Goal: Task Accomplishment & Management: Manage account settings

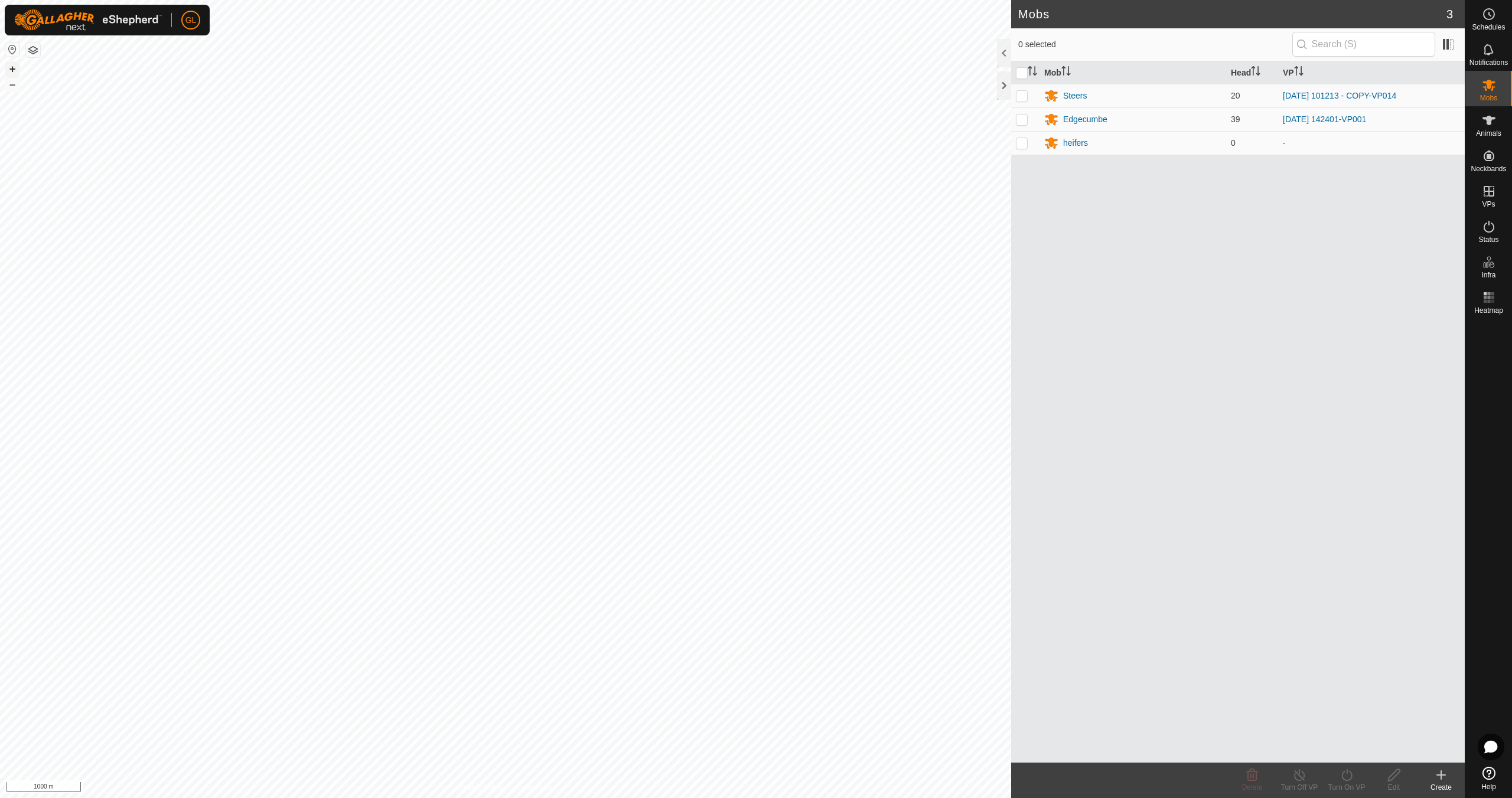
click at [10, 66] on button "+" at bounding box center [12, 69] width 14 height 14
click at [10, 66] on button "+" at bounding box center [12, 69] width 14 height 14
click at [12, 65] on button "+" at bounding box center [12, 69] width 14 height 14
click at [9, 68] on button "+" at bounding box center [12, 69] width 14 height 14
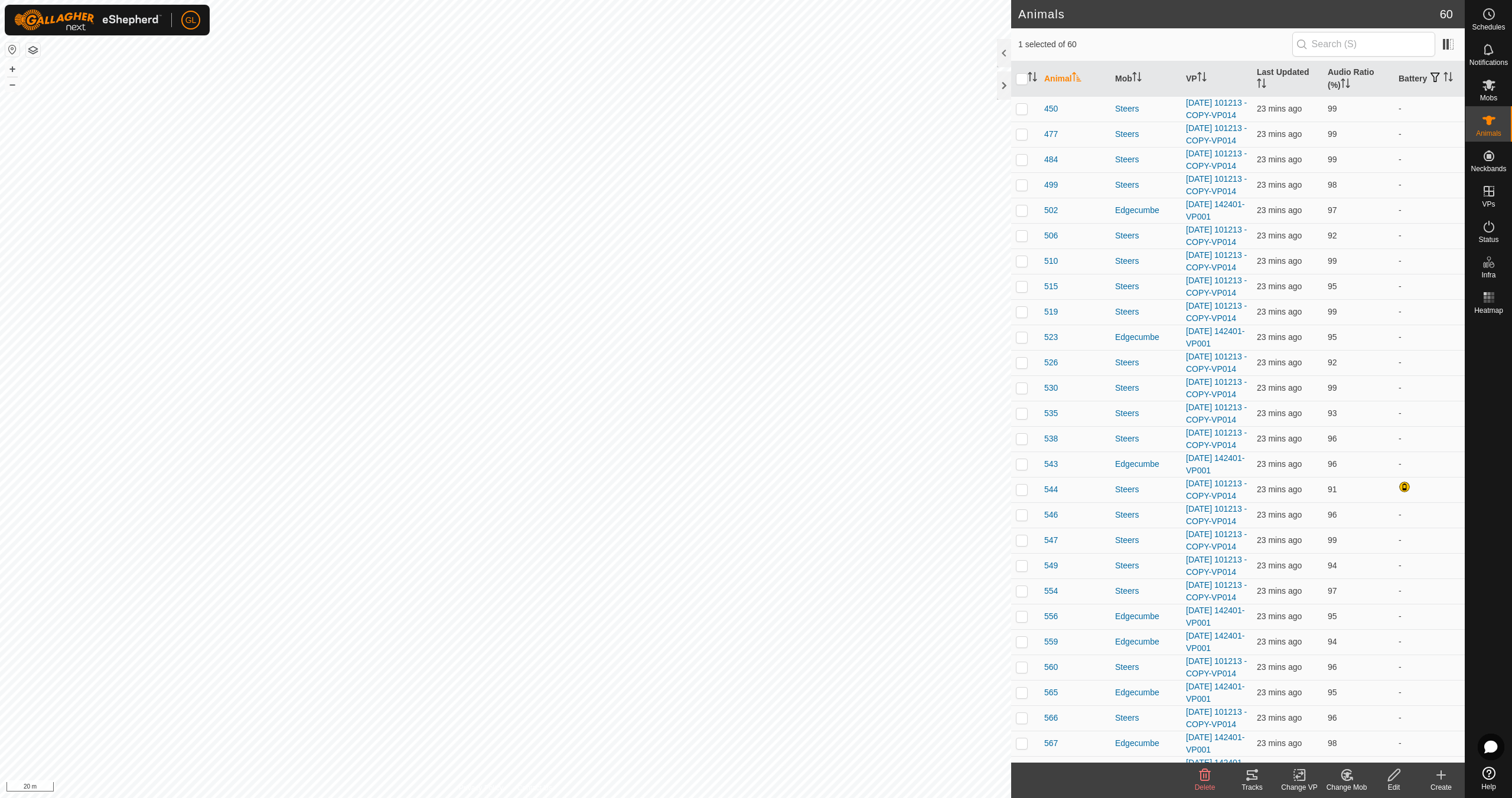
click at [1253, 780] on icon at bounding box center [1252, 775] width 14 height 14
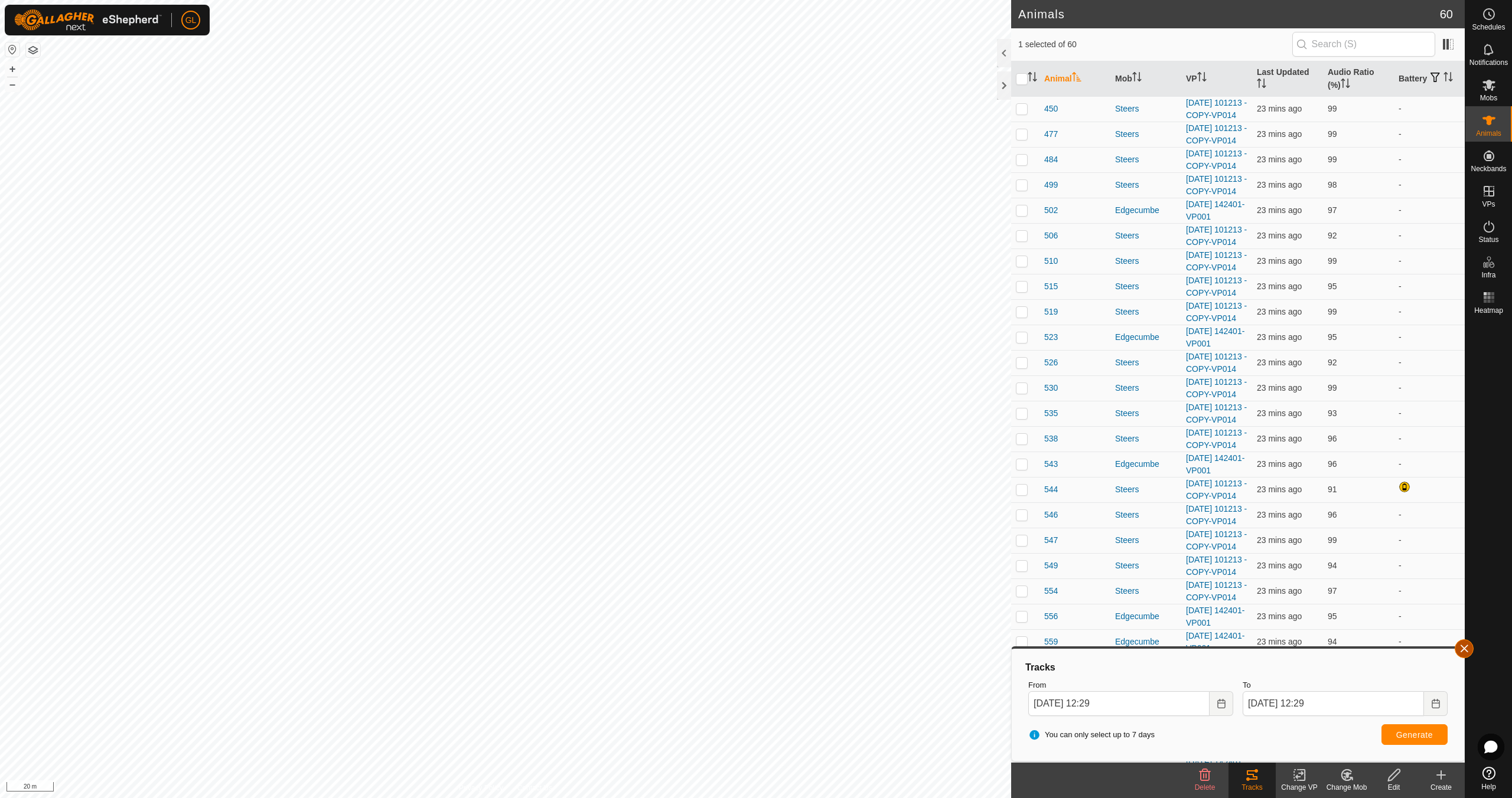
click at [1466, 652] on button "button" at bounding box center [1464, 648] width 19 height 19
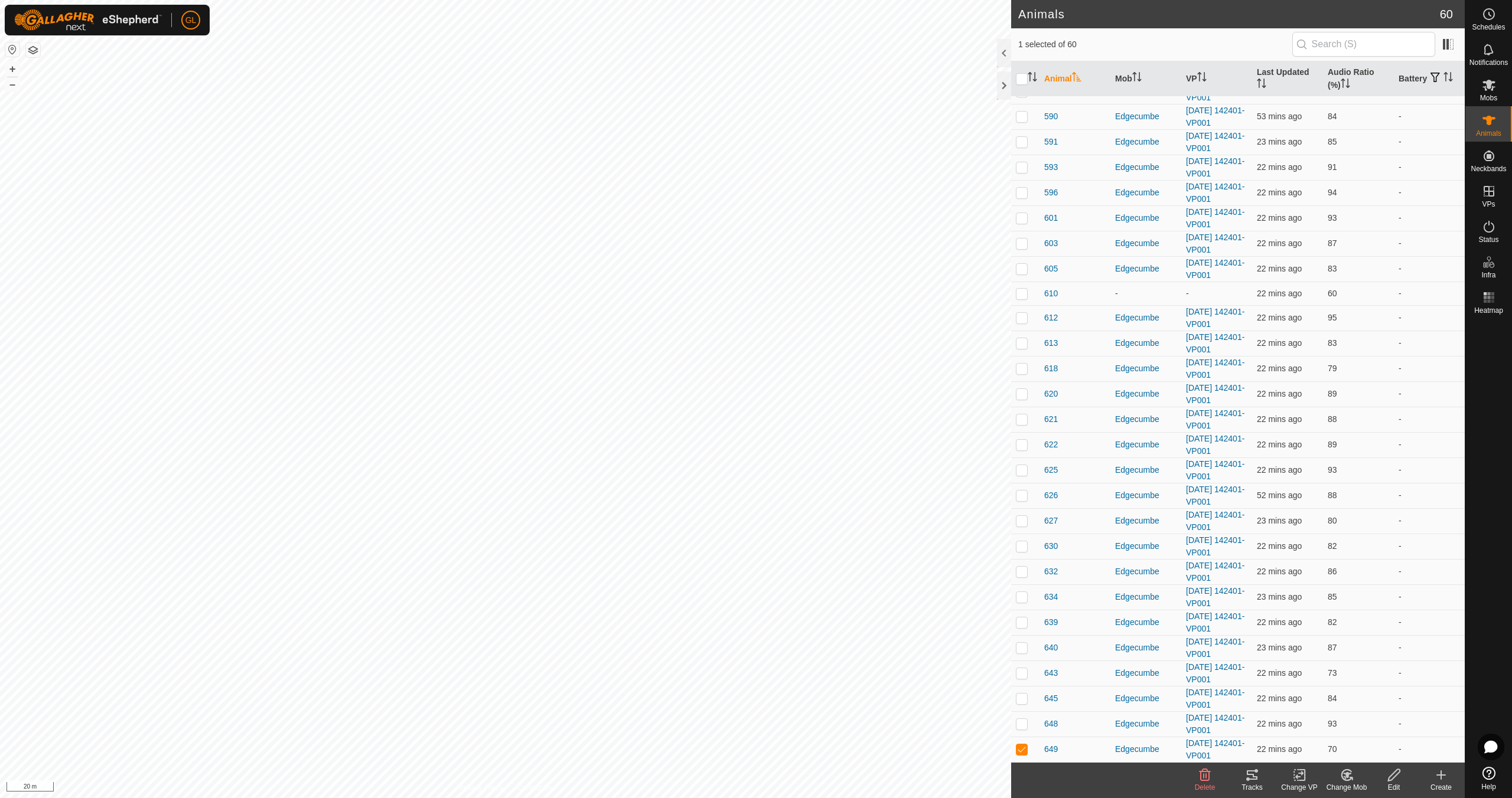
scroll to position [1103, 0]
click at [1253, 779] on icon at bounding box center [1252, 775] width 10 height 9
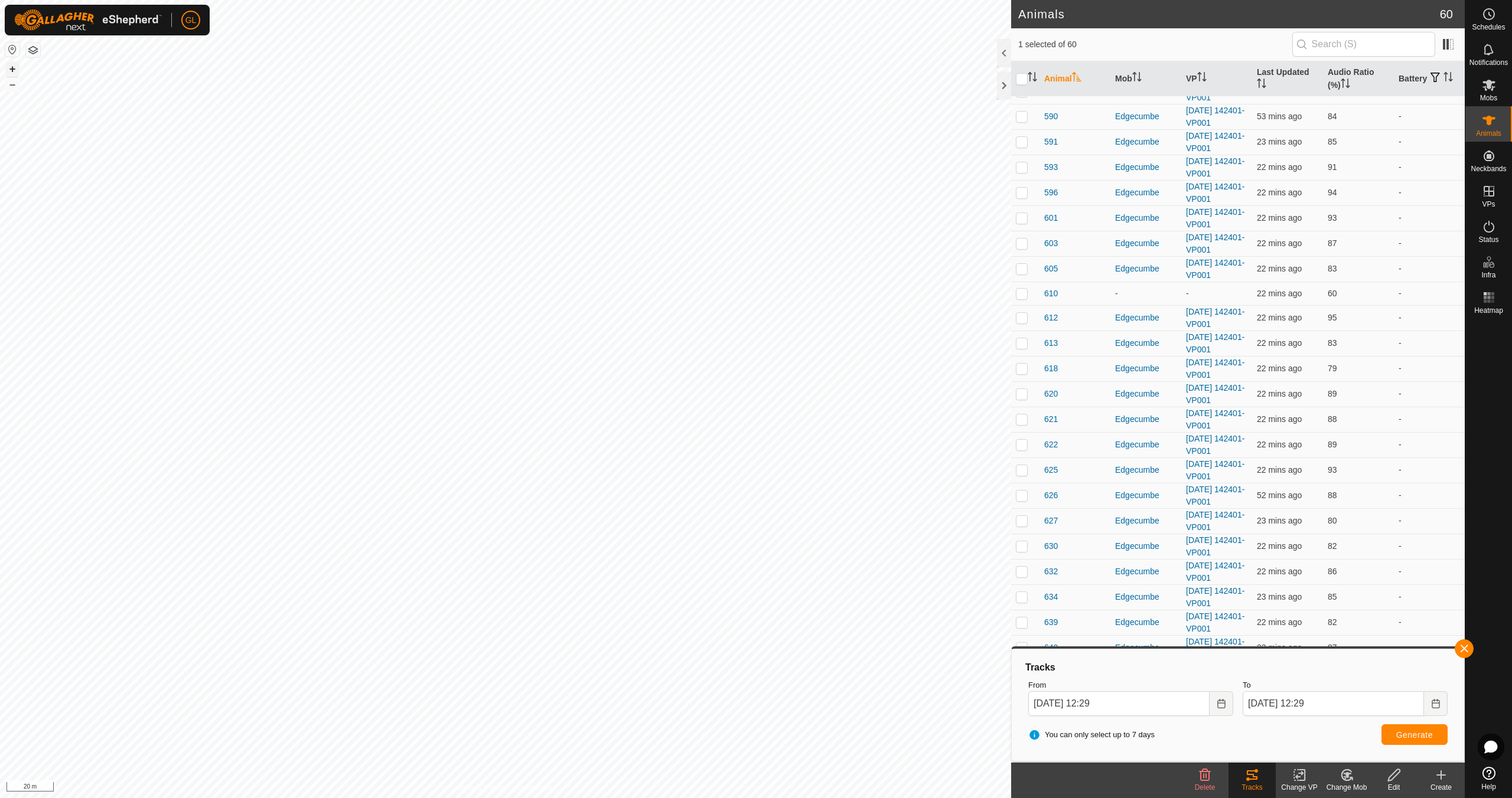
click at [8, 70] on button "+" at bounding box center [12, 69] width 14 height 14
click at [1462, 648] on button "button" at bounding box center [1464, 648] width 19 height 19
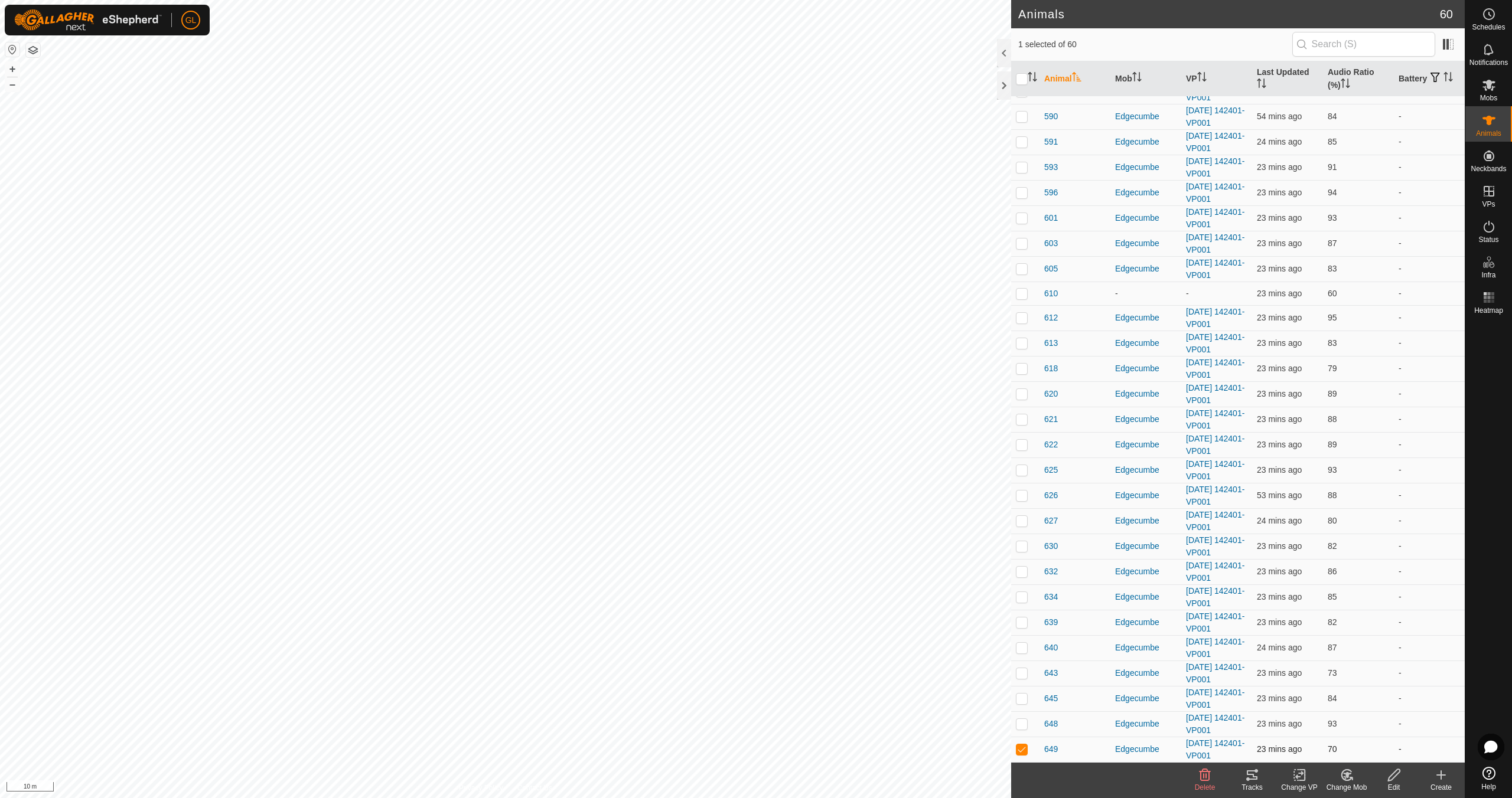
click at [1019, 750] on p-checkbox at bounding box center [1021, 749] width 12 height 9
checkbox input "false"
click at [1486, 89] on icon at bounding box center [1489, 85] width 14 height 14
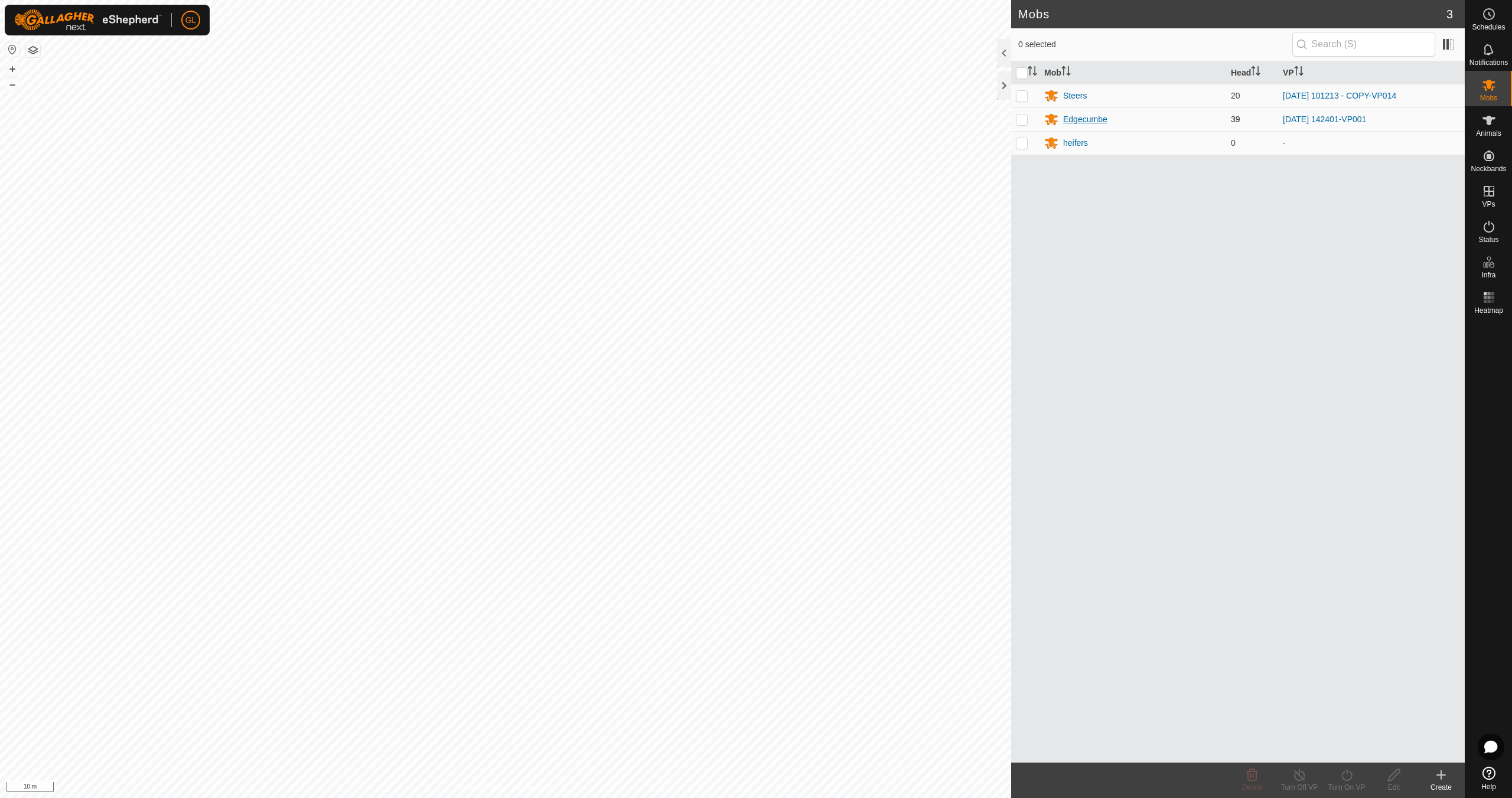
click at [1098, 119] on div "Edgecumbe" at bounding box center [1085, 119] width 44 height 12
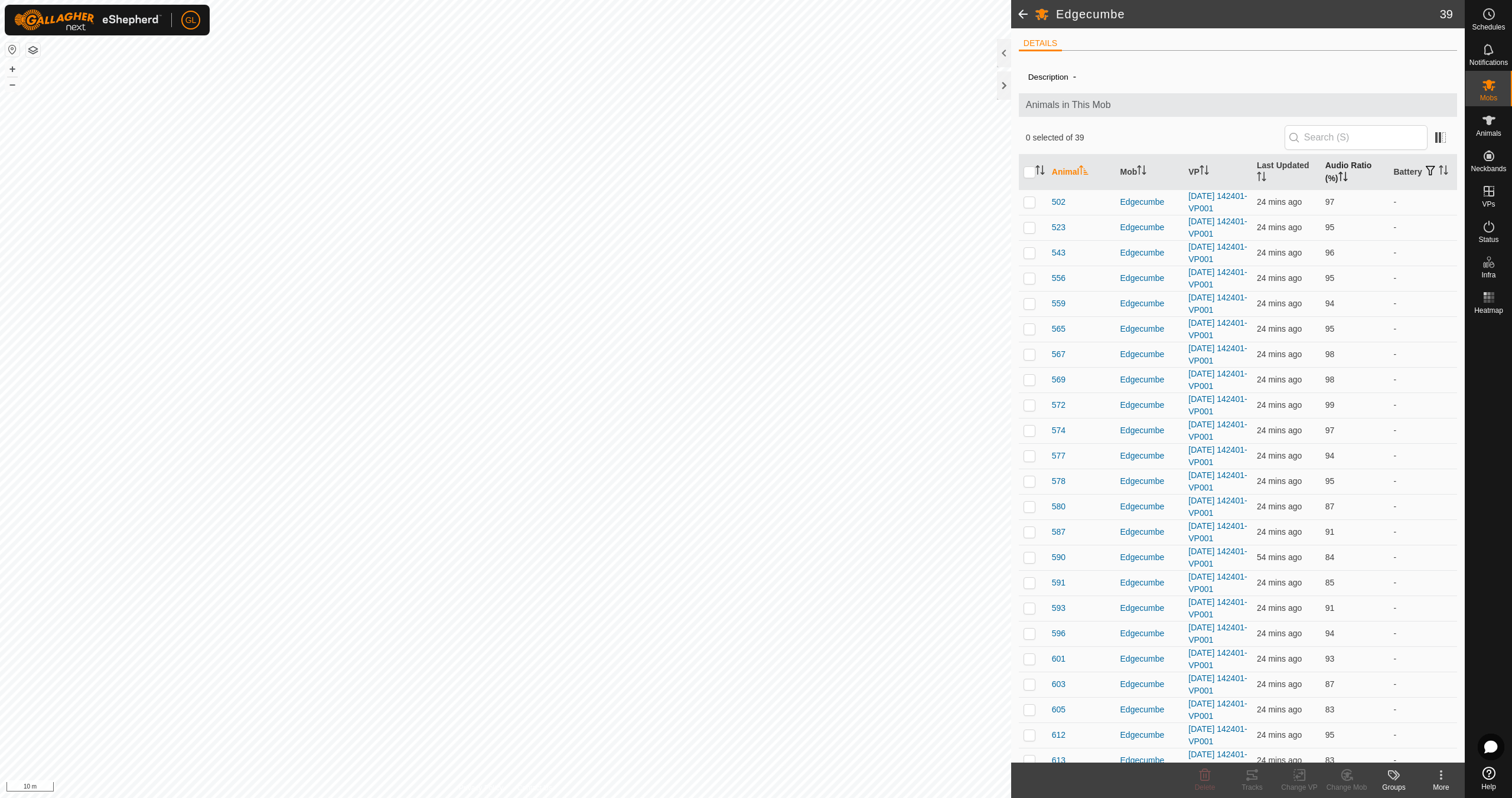
click at [1340, 174] on icon "Activate to sort" at bounding box center [1343, 176] width 9 height 9
click at [1028, 200] on p-checkbox at bounding box center [1029, 201] width 12 height 9
click at [1260, 778] on tracks-svg-icon at bounding box center [1252, 775] width 47 height 14
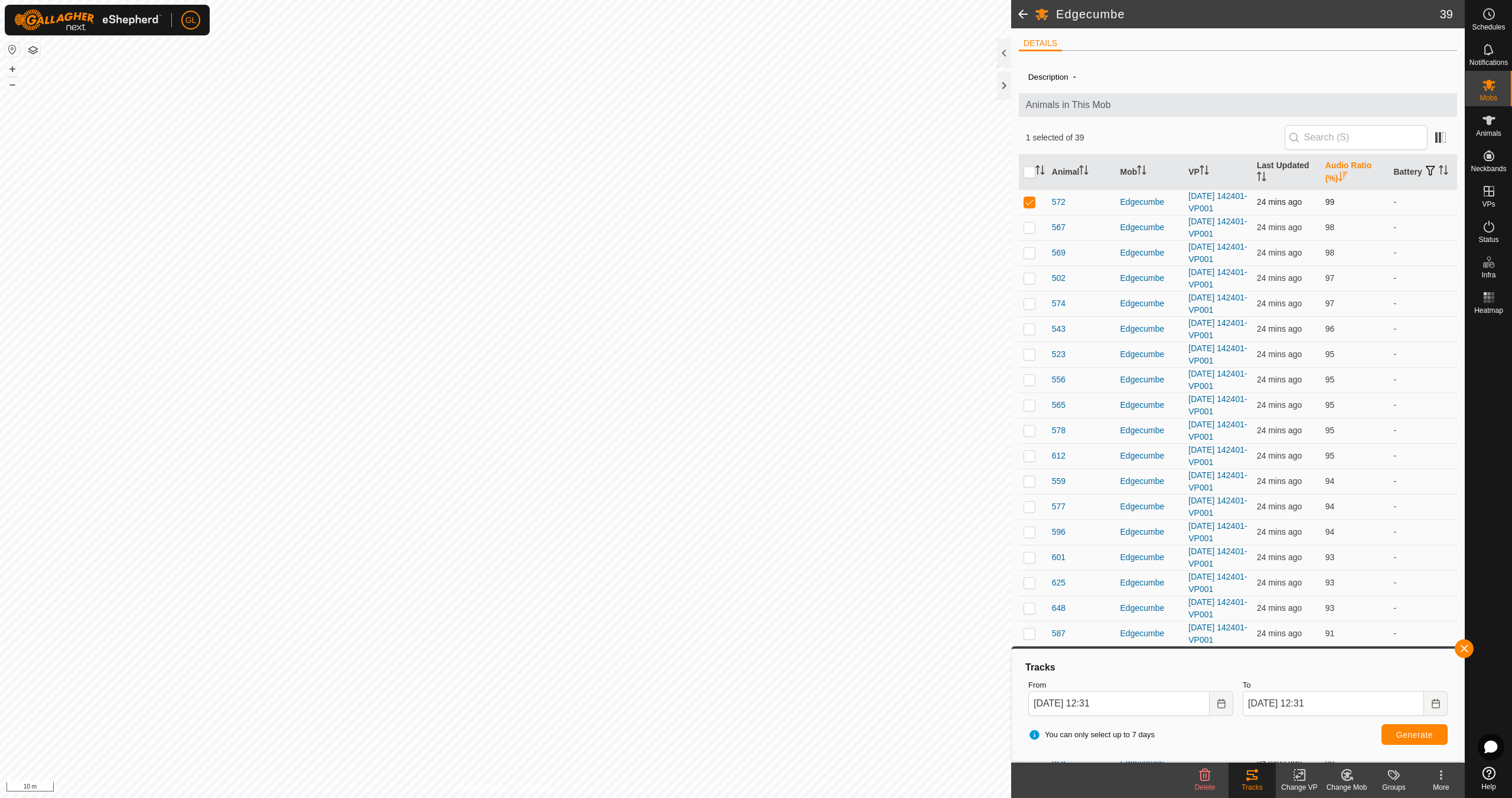
click at [1027, 196] on td at bounding box center [1033, 202] width 28 height 25
checkbox input "false"
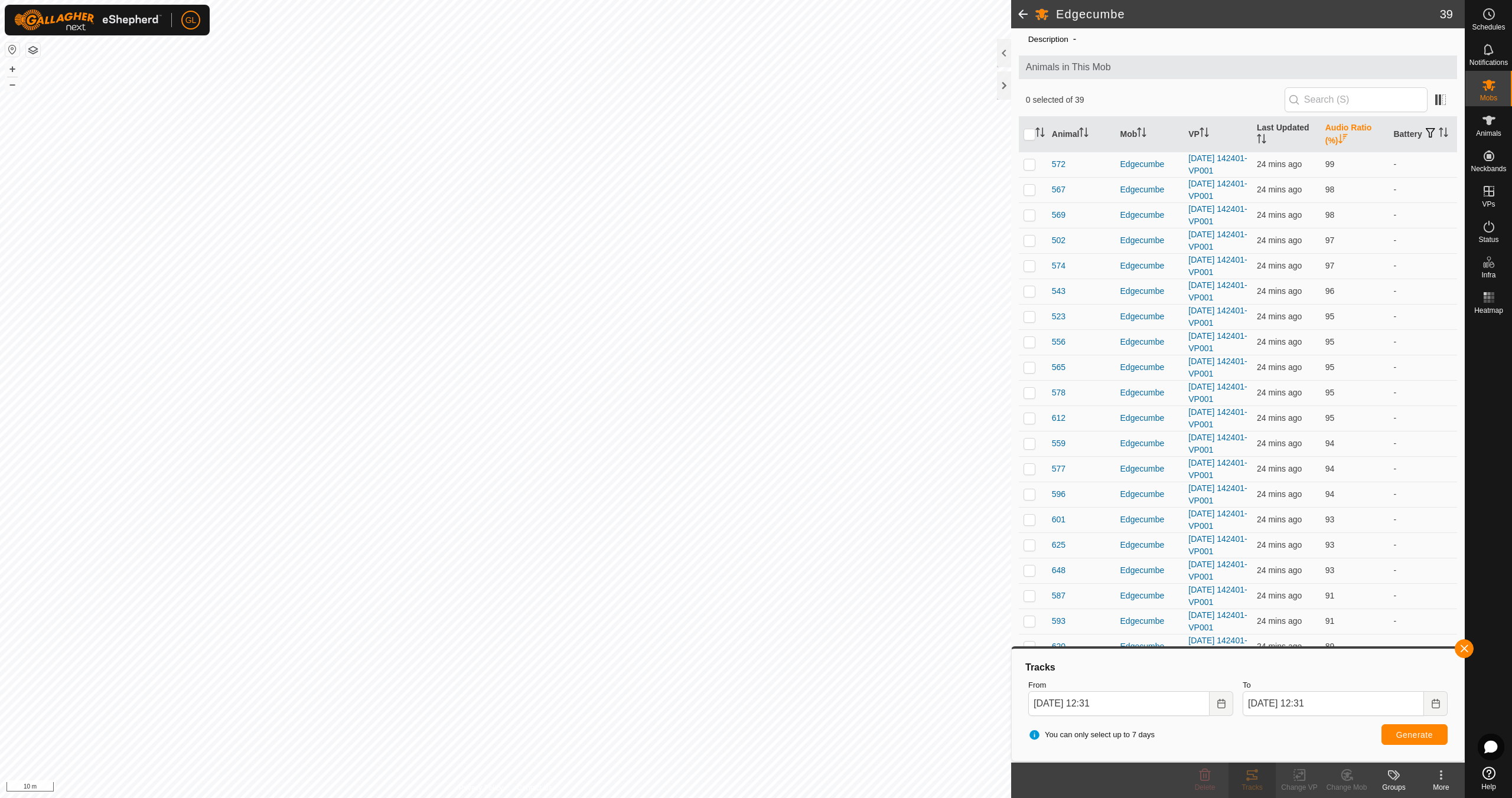
scroll to position [417, 0]
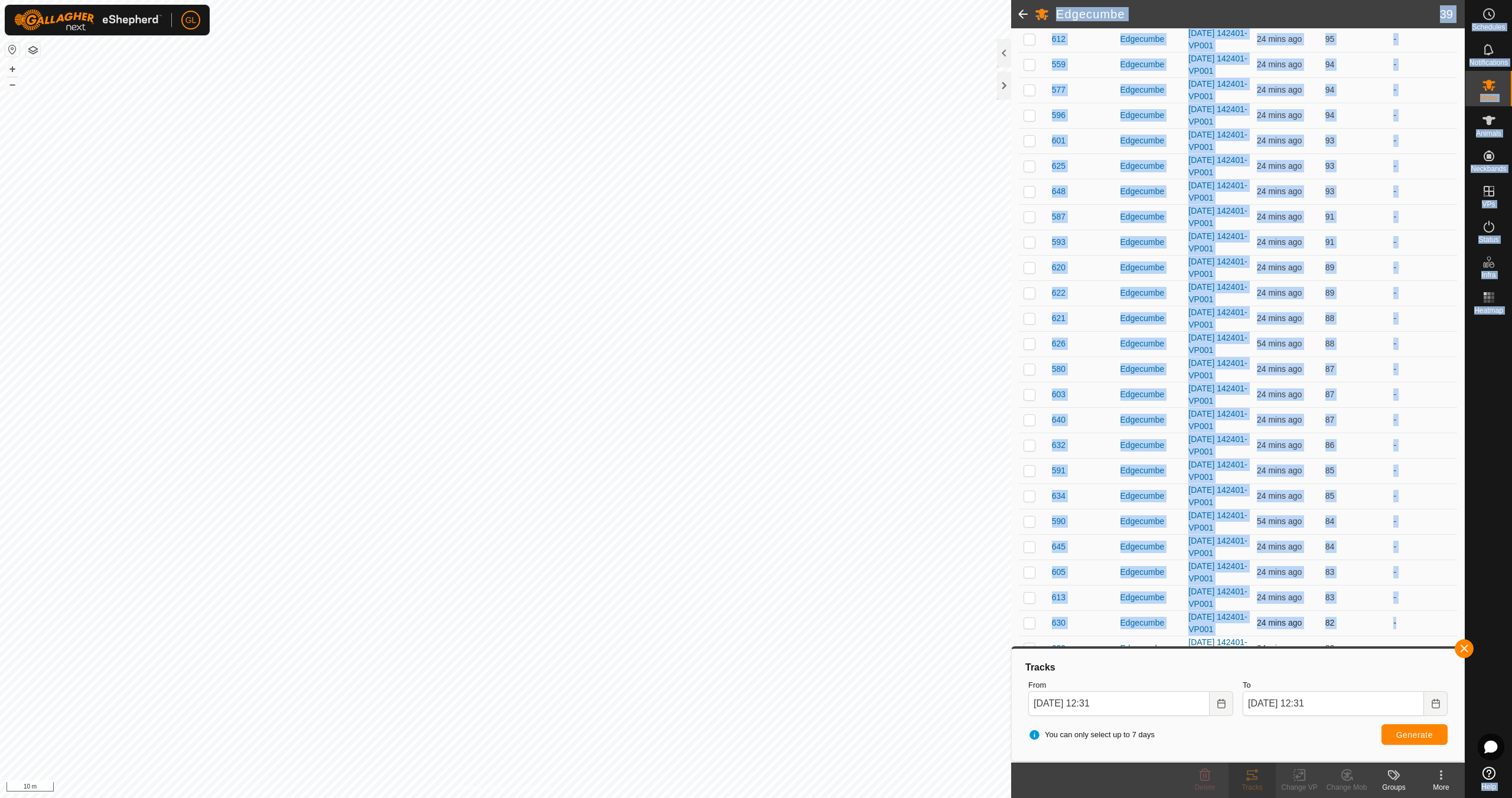
drag, startPoint x: 1463, startPoint y: 451, endPoint x: 1446, endPoint y: 624, distance: 173.8
click at [1446, 624] on div "Schedules Notifications Mobs Animals Neckbands VPs Status Infra Heatmap Help Ed…" at bounding box center [756, 399] width 1512 height 798
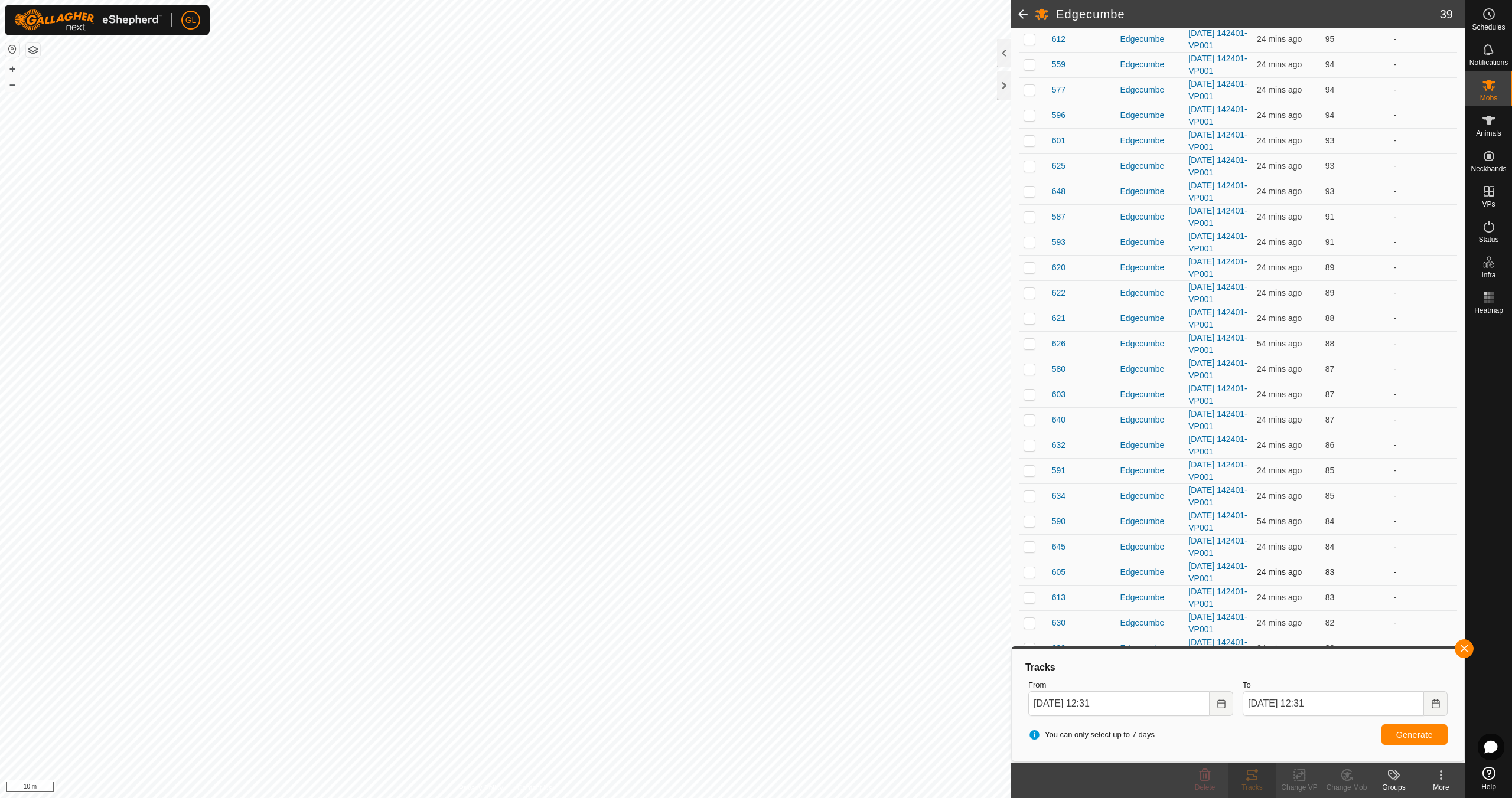
click at [1444, 583] on td "-" at bounding box center [1422, 572] width 68 height 25
click at [1464, 647] on button "button" at bounding box center [1464, 648] width 19 height 19
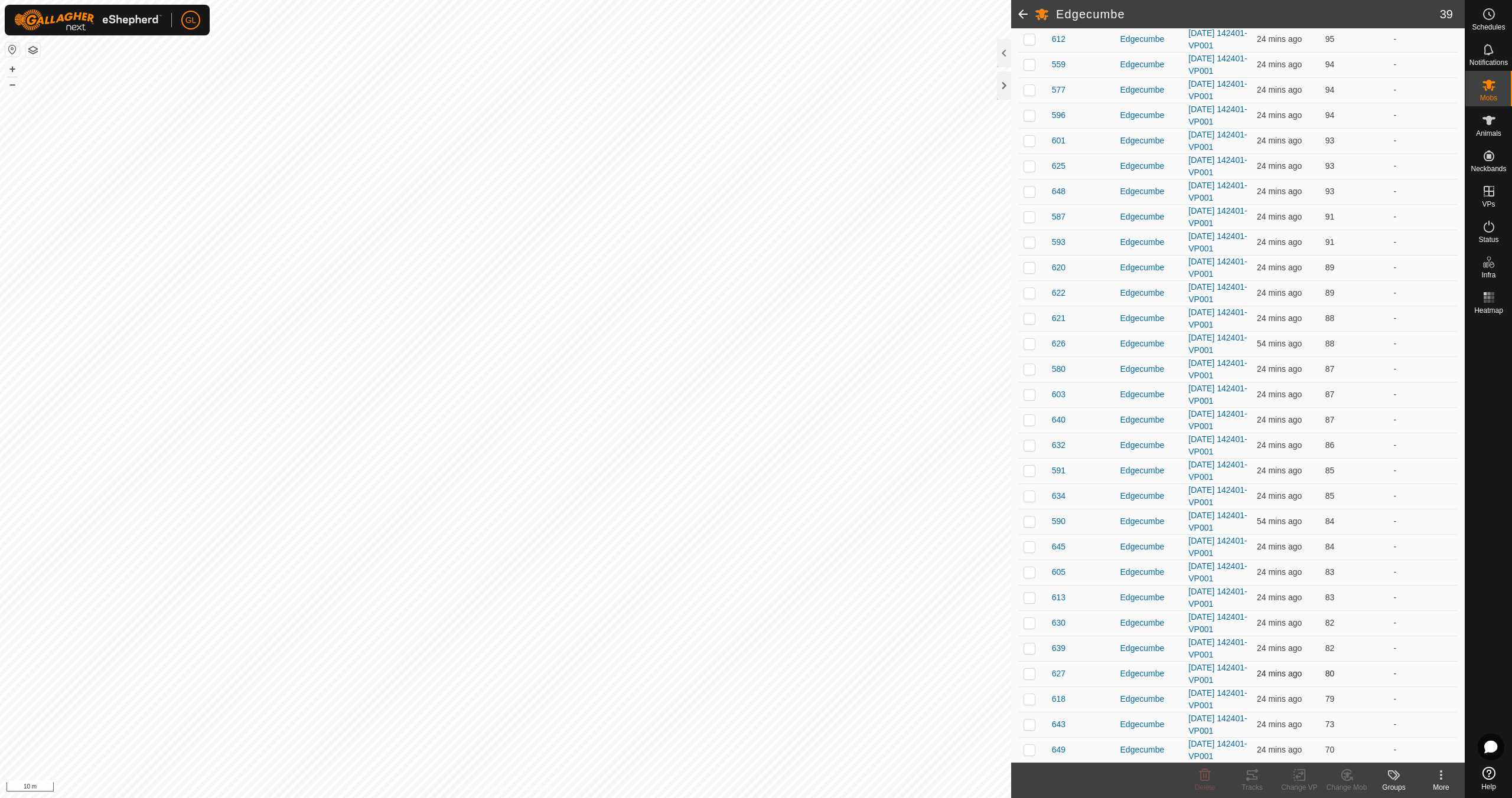
click at [1030, 673] on p-checkbox at bounding box center [1029, 673] width 12 height 9
click at [1253, 775] on icon at bounding box center [1252, 775] width 10 height 9
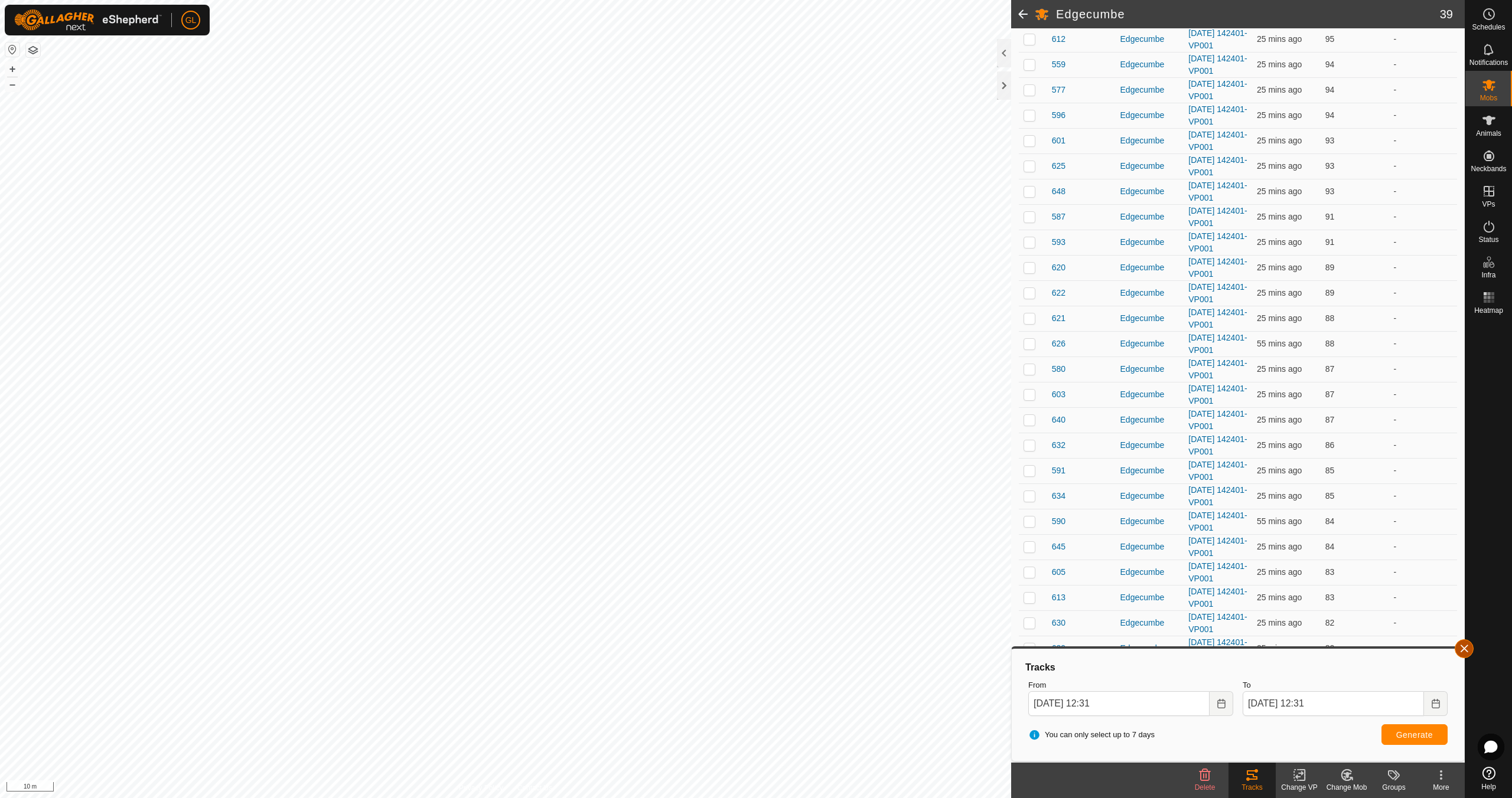
click at [1465, 647] on button "button" at bounding box center [1464, 648] width 19 height 19
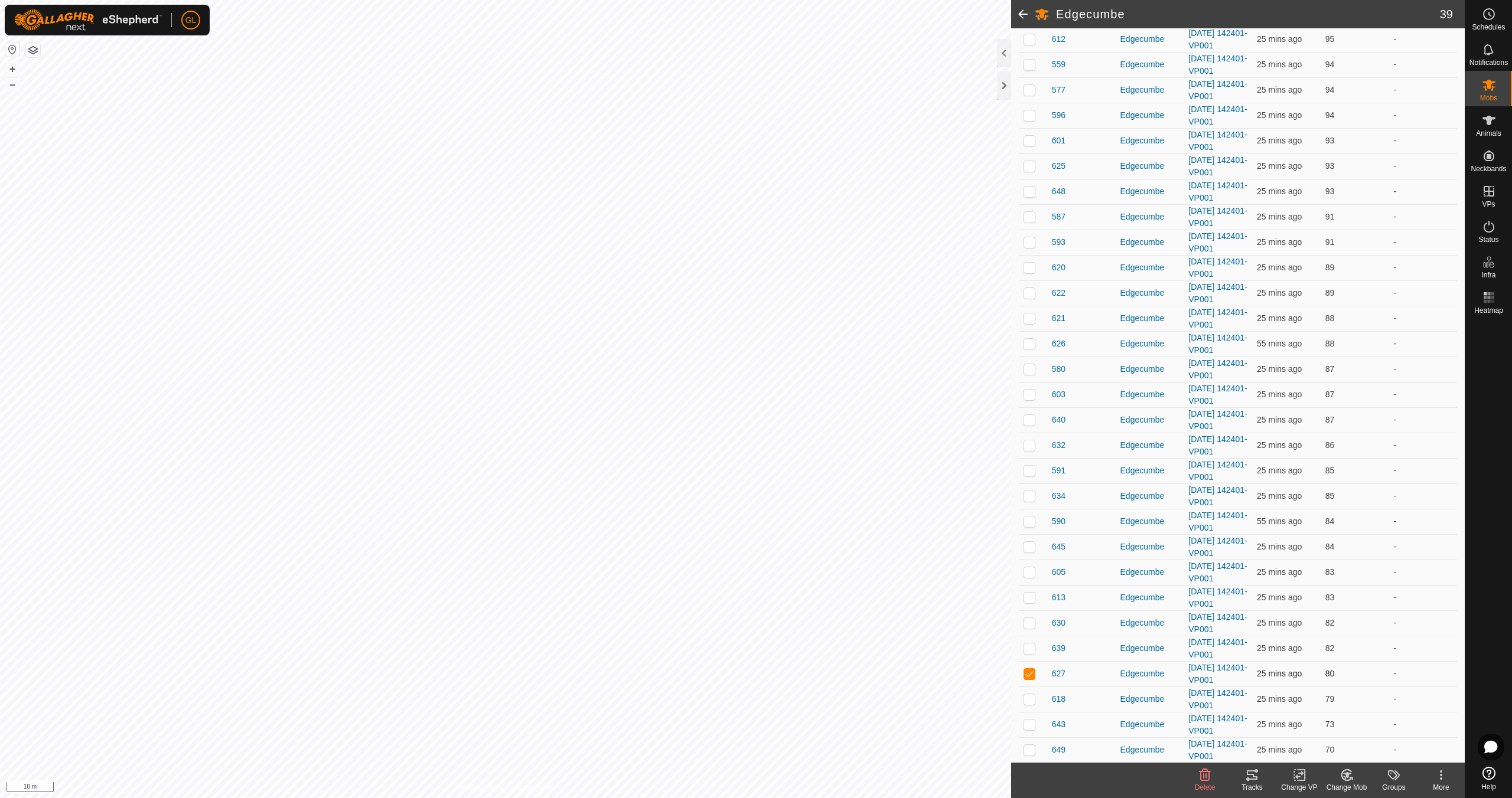
click at [1025, 674] on p-checkbox at bounding box center [1029, 673] width 12 height 9
checkbox input "false"
click at [15, 85] on button "–" at bounding box center [12, 84] width 14 height 14
click at [1406, 193] on link "In Rotation" at bounding box center [1413, 191] width 101 height 23
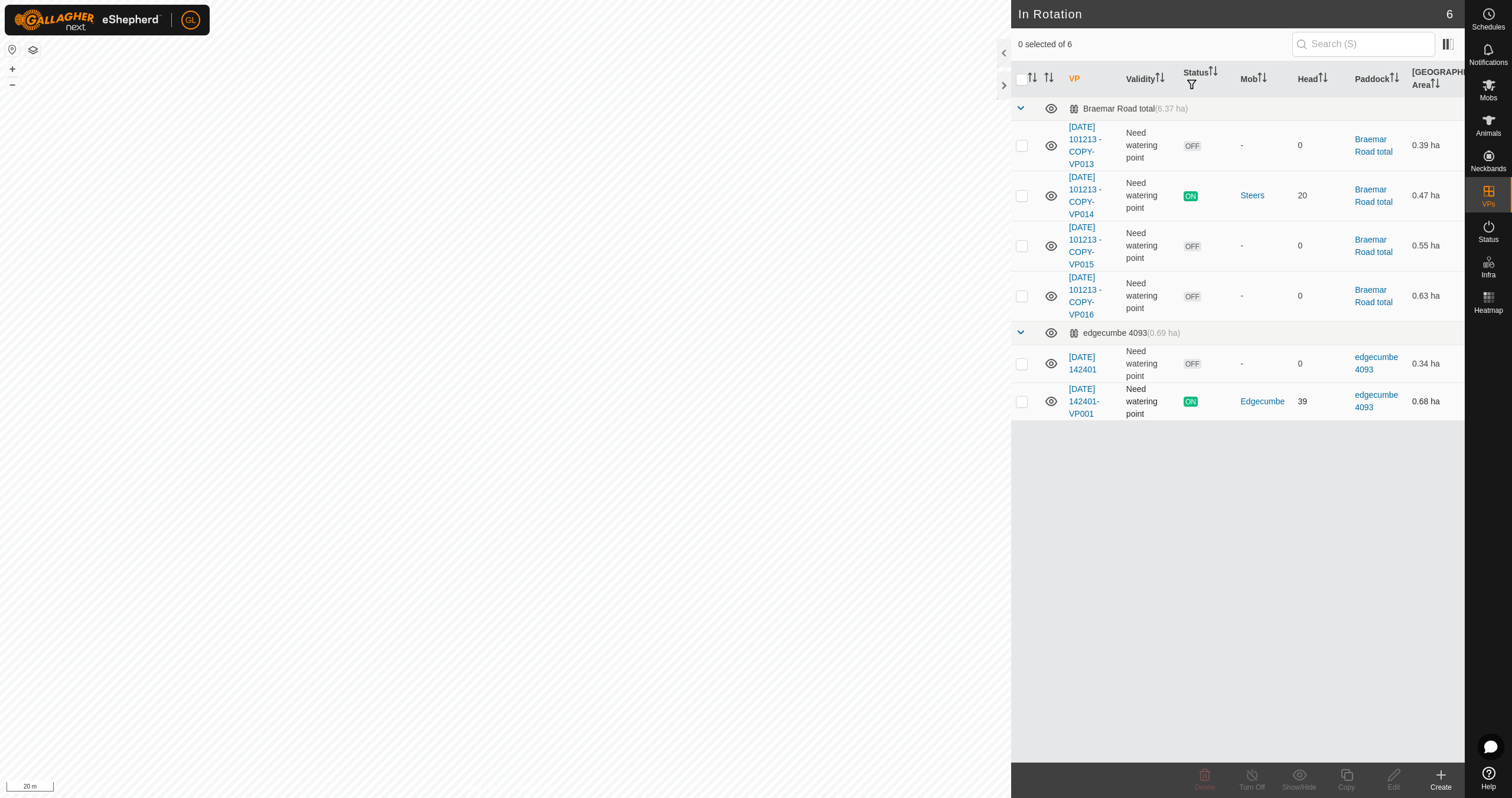
click at [1019, 403] on p-checkbox at bounding box center [1021, 401] width 12 height 9
checkbox input "false"
